Goal: Information Seeking & Learning: Learn about a topic

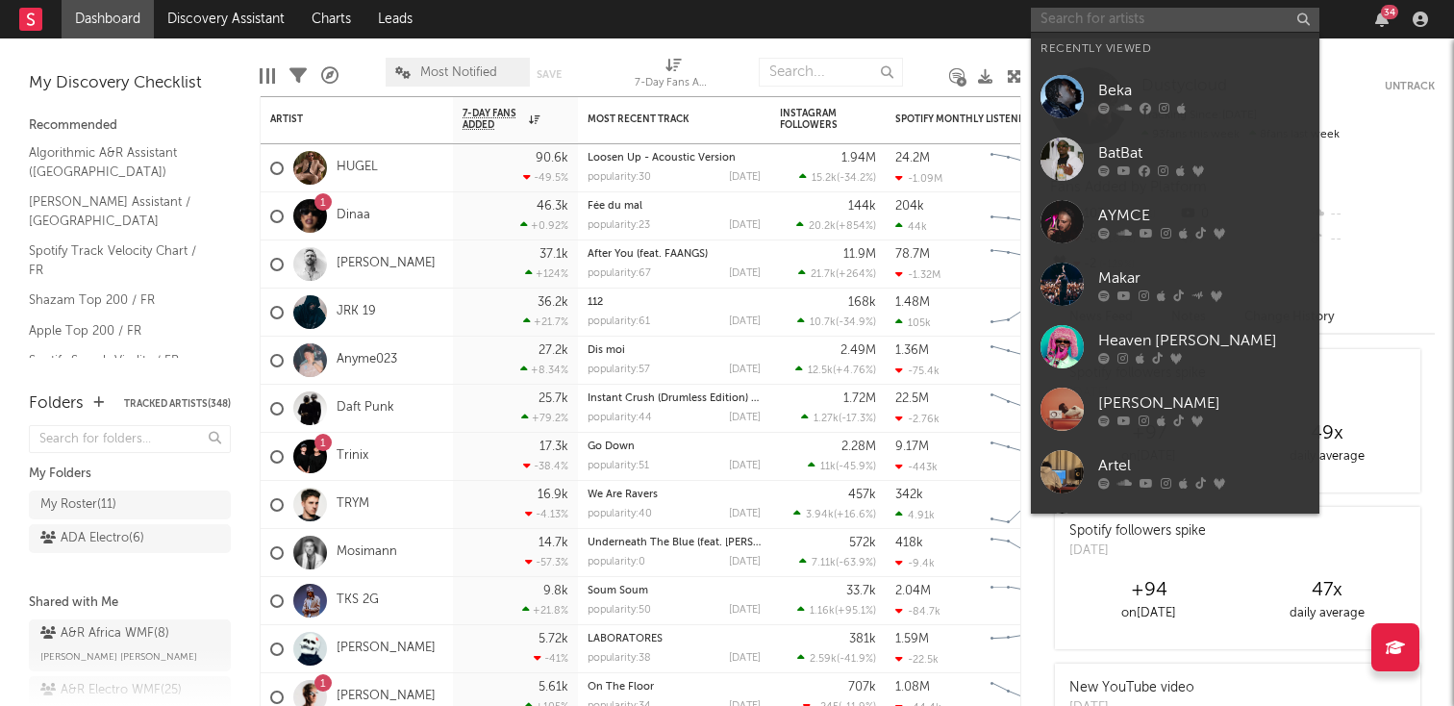
click at [1116, 21] on input "text" at bounding box center [1175, 20] width 288 height 24
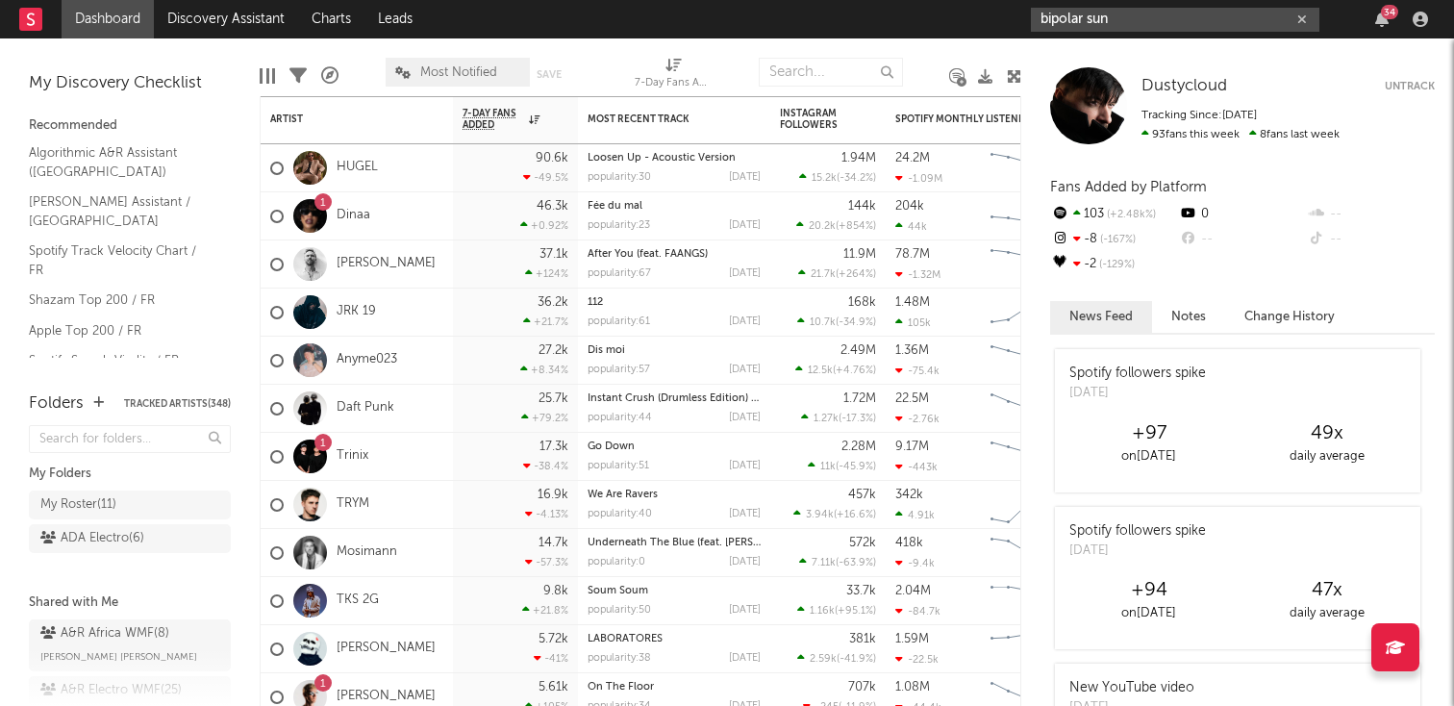
click at [1165, 15] on input "bipolar sun" at bounding box center [1175, 20] width 288 height 24
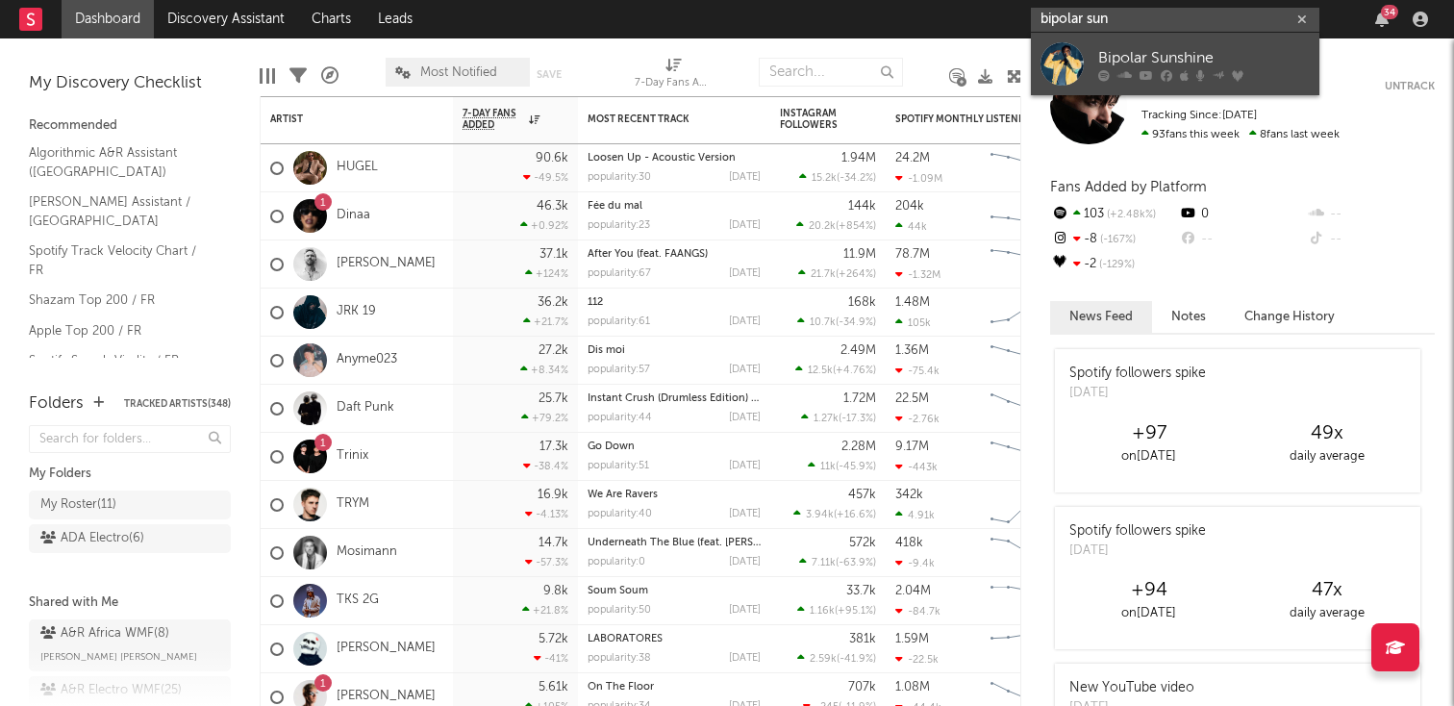
type input "bipolar sun"
click at [1164, 44] on link "Bipolar Sunshine" at bounding box center [1175, 64] width 288 height 62
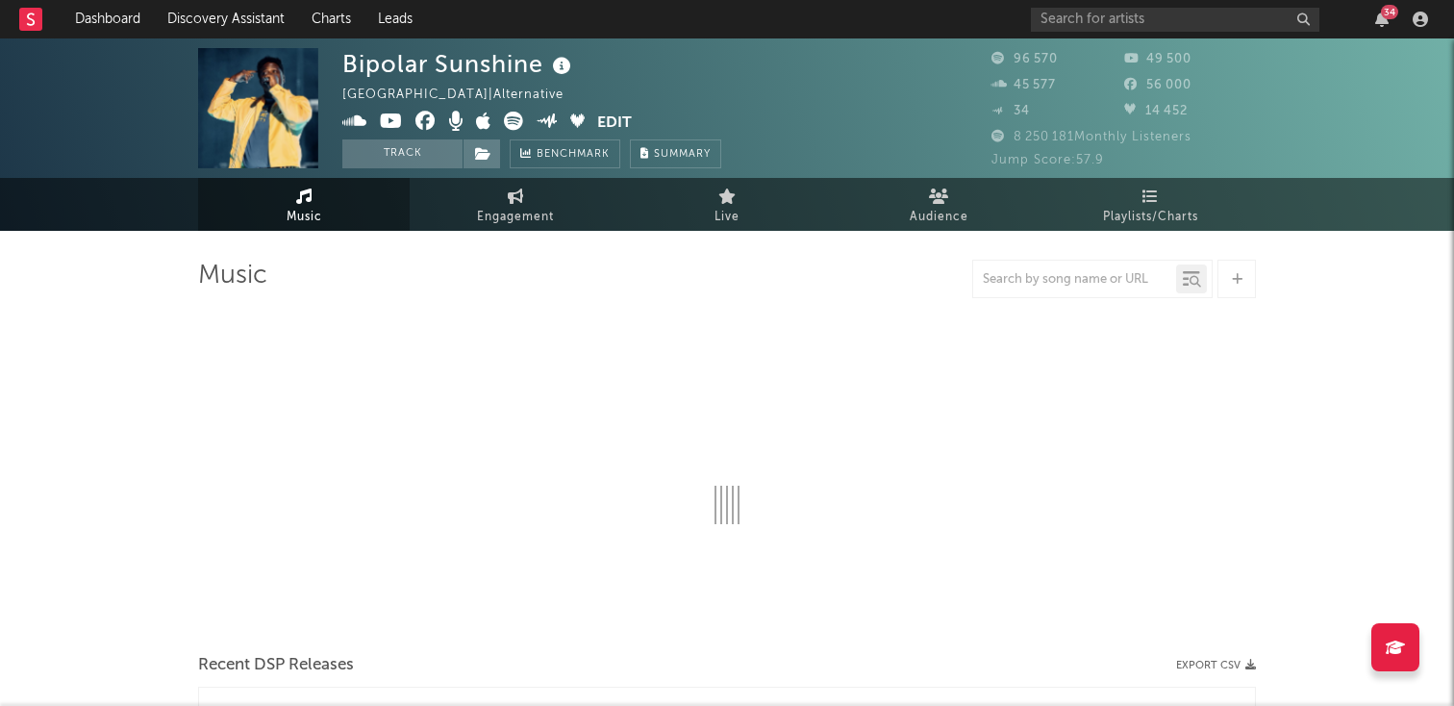
select select "6m"
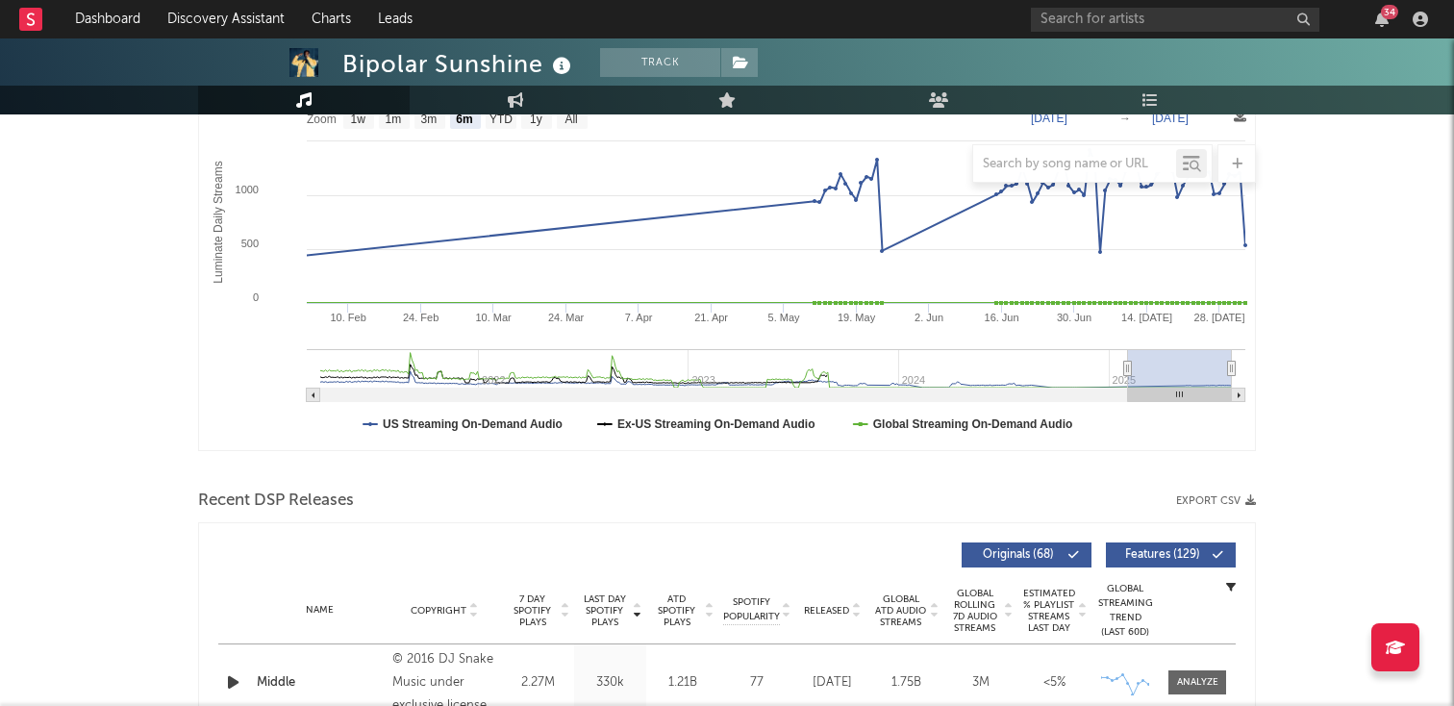
scroll to position [486, 0]
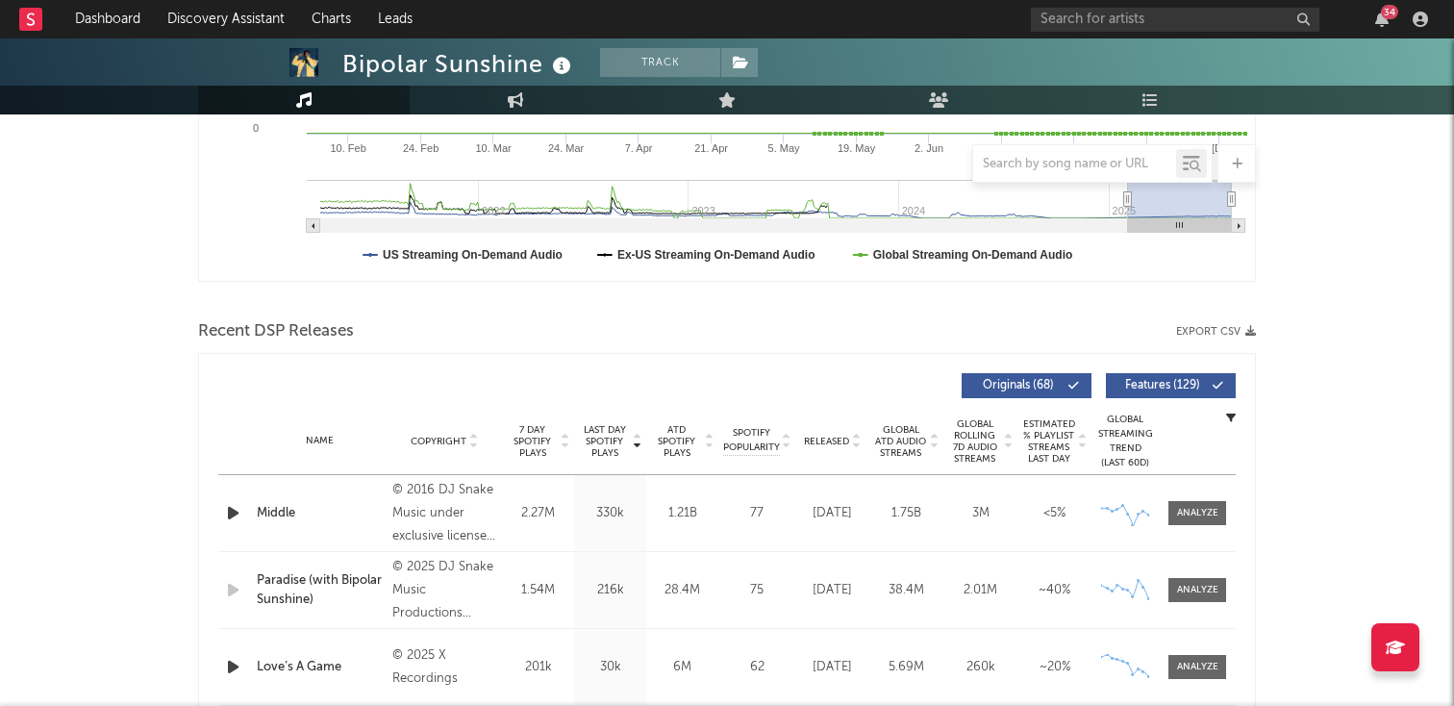
click at [472, 452] on div "Name Copyright Label Album Names Composer Names 7 Day Spotify Plays Last Day Sp…" at bounding box center [726, 441] width 1017 height 67
click at [475, 447] on icon at bounding box center [473, 445] width 10 height 8
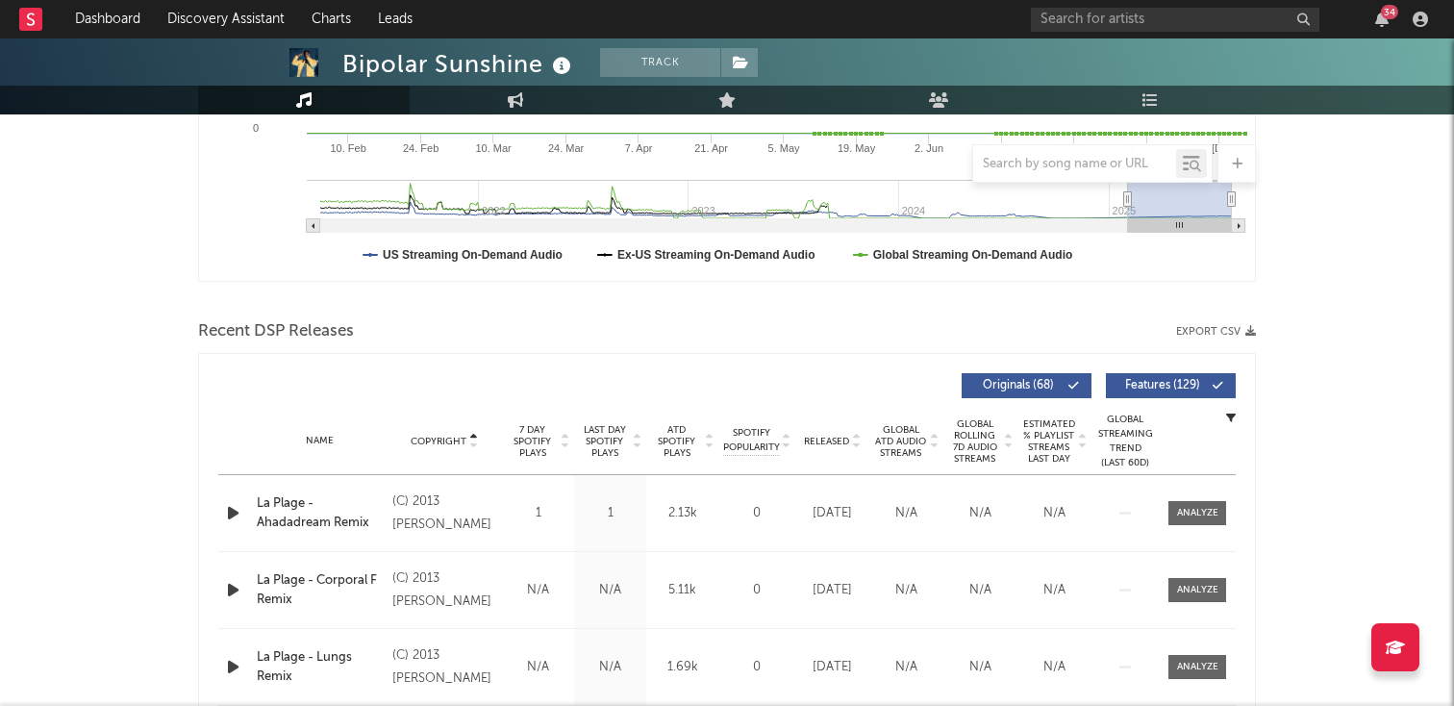
click at [473, 447] on icon at bounding box center [473, 445] width 10 height 8
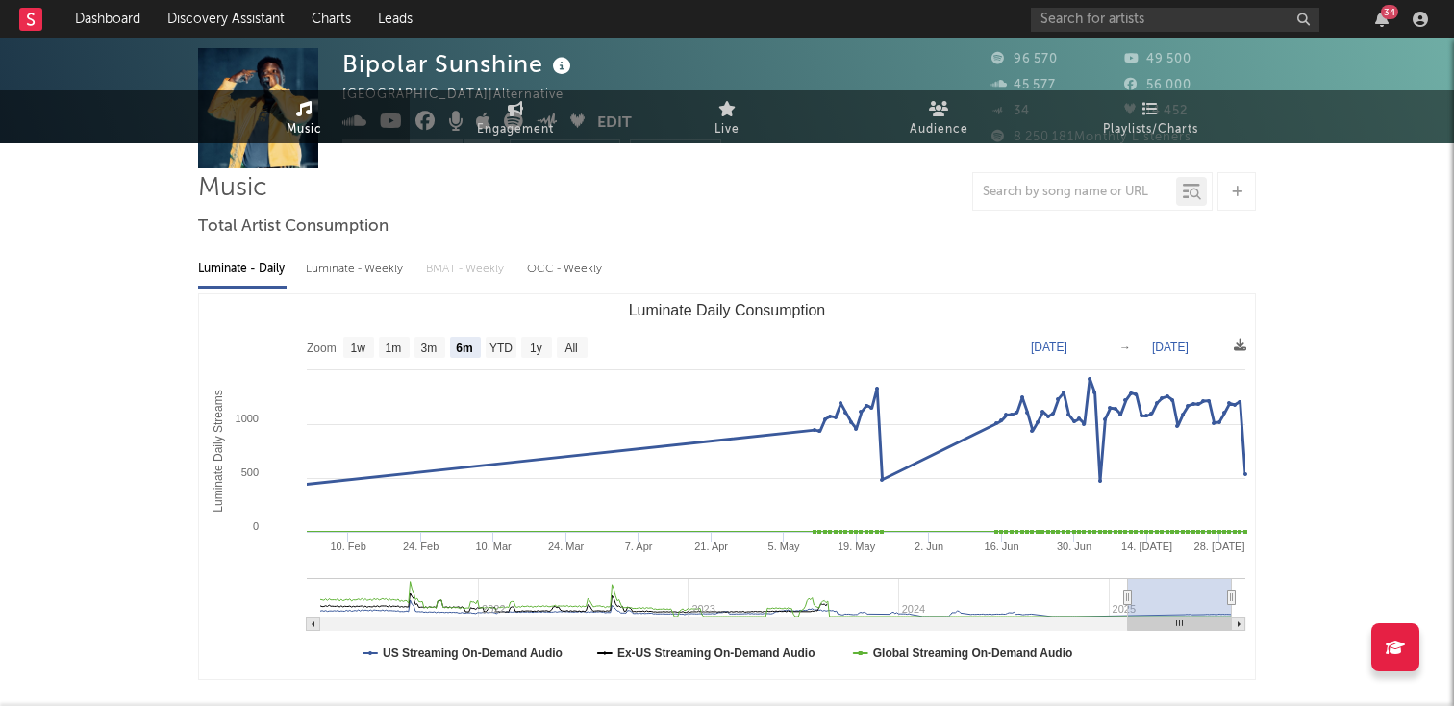
scroll to position [0, 0]
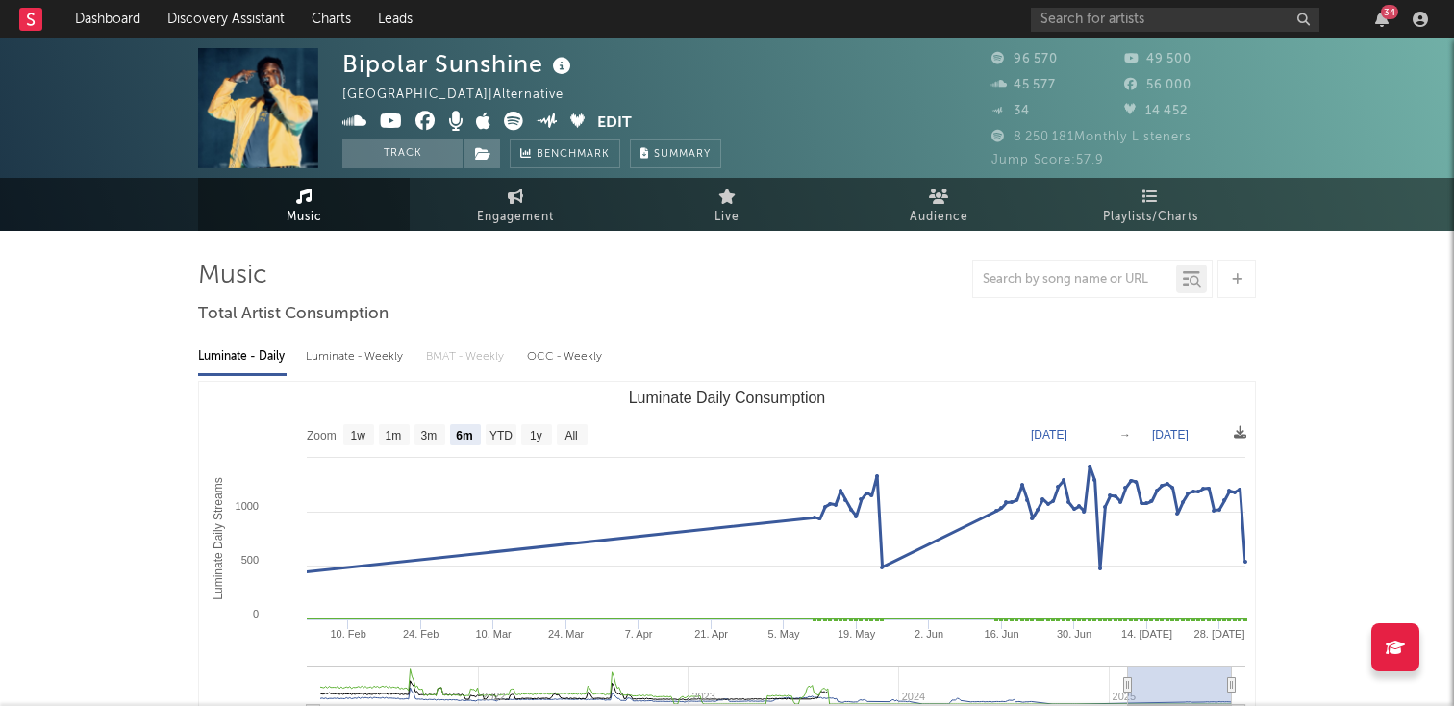
click at [510, 489] on rect "Luminate Daily Consumption" at bounding box center [727, 574] width 1056 height 385
